Goal: Transaction & Acquisition: Purchase product/service

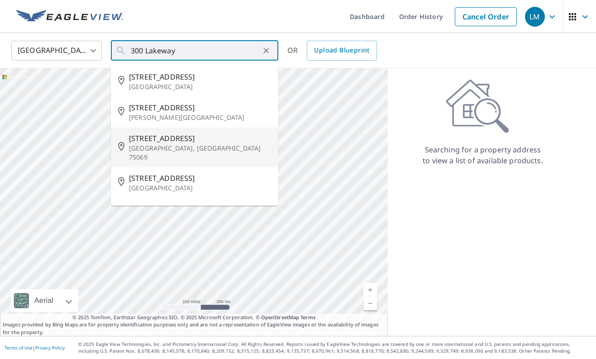
click at [141, 148] on p "[GEOGRAPHIC_DATA], [GEOGRAPHIC_DATA] 75069" at bounding box center [200, 153] width 142 height 18
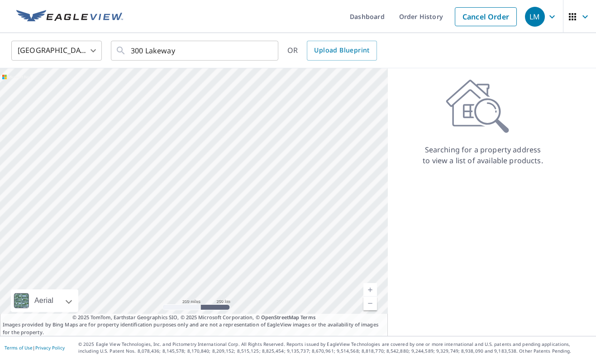
type input "[STREET_ADDRESS][PERSON_NAME]"
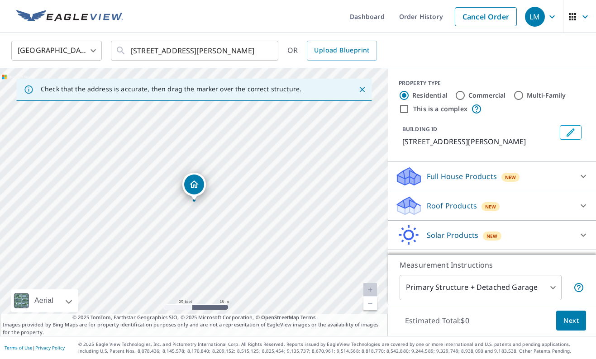
drag, startPoint x: 187, startPoint y: 252, endPoint x: 195, endPoint y: 223, distance: 29.5
drag, startPoint x: 196, startPoint y: 192, endPoint x: 224, endPoint y: 233, distance: 49.7
click at [224, 233] on div "[STREET_ADDRESS][PERSON_NAME]" at bounding box center [194, 202] width 388 height 268
click at [194, 50] on input "[STREET_ADDRESS][PERSON_NAME]" at bounding box center [195, 50] width 129 height 25
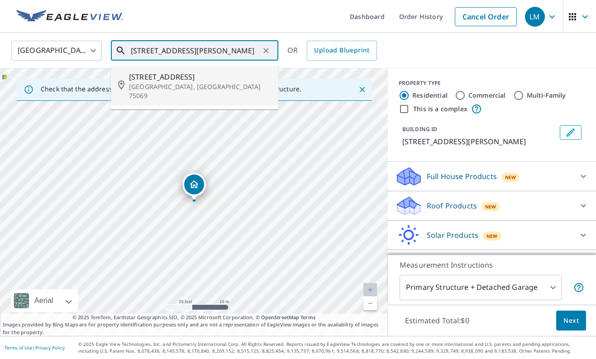
click at [178, 83] on p "[GEOGRAPHIC_DATA], [GEOGRAPHIC_DATA] 75069" at bounding box center [200, 91] width 142 height 18
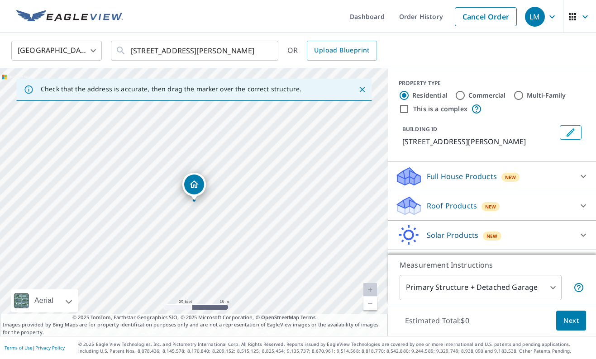
click at [520, 203] on div "Roof Products New" at bounding box center [483, 206] width 177 height 21
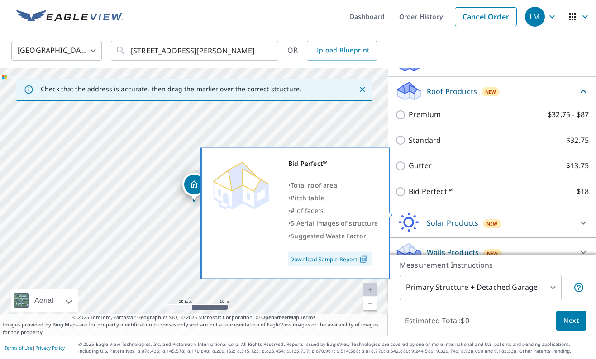
scroll to position [117, 0]
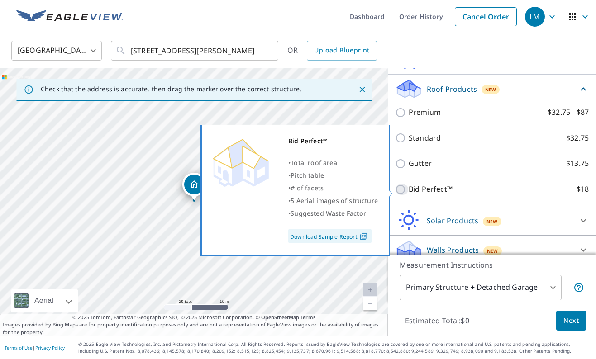
click at [404, 192] on input "Bid Perfect™ $18" at bounding box center [402, 189] width 14 height 11
checkbox input "true"
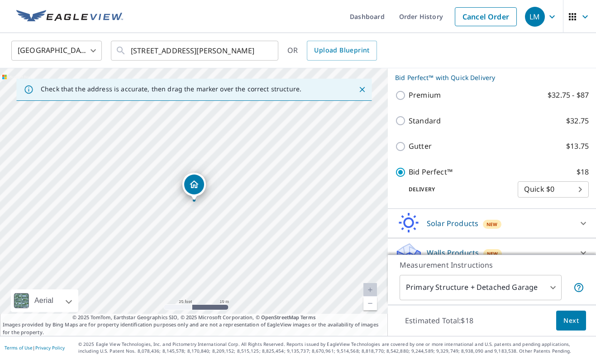
scroll to position [163, 0]
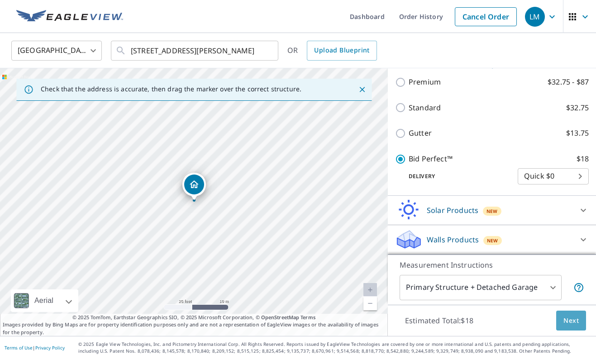
click at [565, 324] on span "Next" at bounding box center [571, 321] width 15 height 11
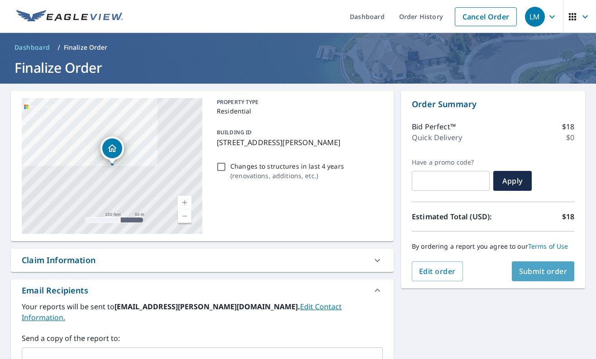
click at [548, 274] on span "Submit order" at bounding box center [543, 272] width 48 height 10
checkbox input "true"
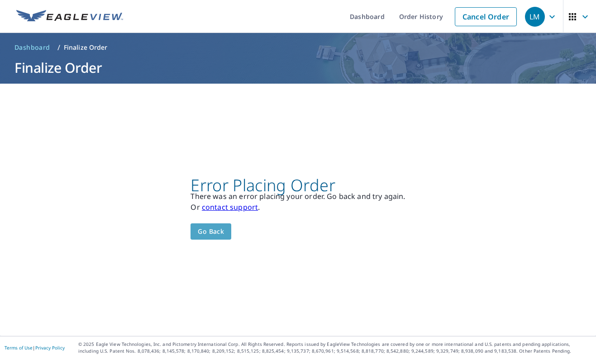
click at [216, 230] on span "Go back" at bounding box center [211, 231] width 26 height 11
